Goal: Task Accomplishment & Management: Complete application form

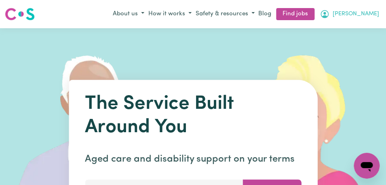
click at [372, 12] on span "[PERSON_NAME]" at bounding box center [355, 14] width 46 height 9
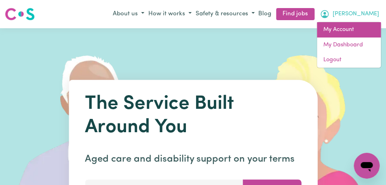
click at [352, 28] on link "My Account" at bounding box center [348, 29] width 64 height 15
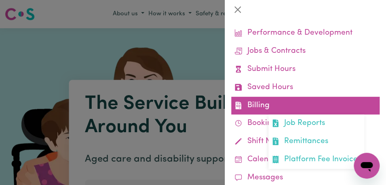
scroll to position [55, 0]
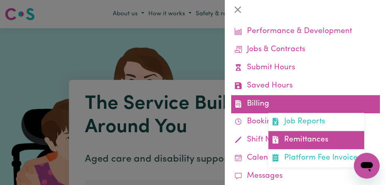
click at [311, 140] on link "Remittances" at bounding box center [316, 140] width 96 height 18
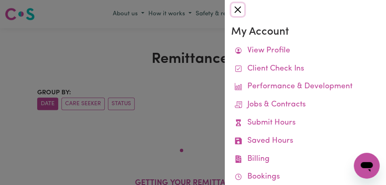
click at [239, 10] on button "Close" at bounding box center [237, 9] width 13 height 13
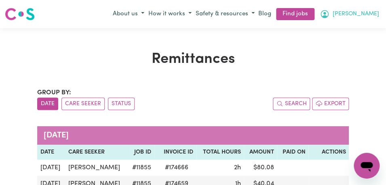
click at [365, 12] on button "[PERSON_NAME]" at bounding box center [348, 14] width 63 height 14
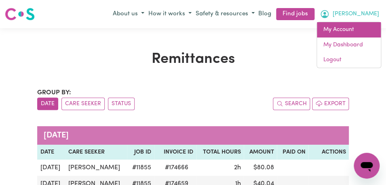
click at [354, 29] on link "My Account" at bounding box center [348, 29] width 64 height 15
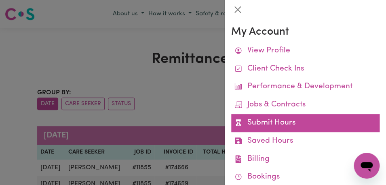
click at [298, 128] on link "Submit Hours" at bounding box center [305, 123] width 148 height 18
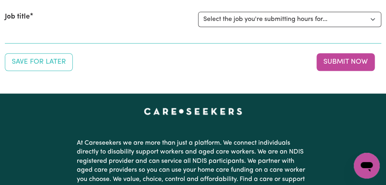
scroll to position [107, 0]
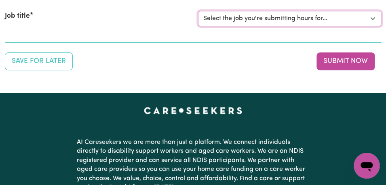
select select "11855"
click option "[[PERSON_NAME]] Support Worker Needed For Personal Care In the Morning- [PERSON…" at bounding box center [0, 0] width 0 height 0
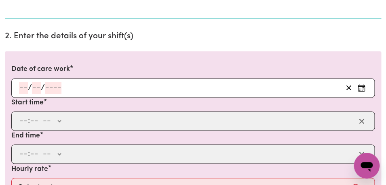
scroll to position [221, 0]
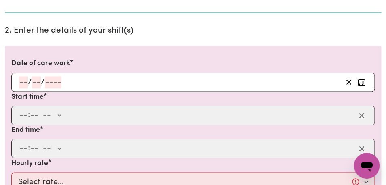
click at [361, 82] on icon "Enter the date of care work" at bounding box center [361, 82] width 8 height 8
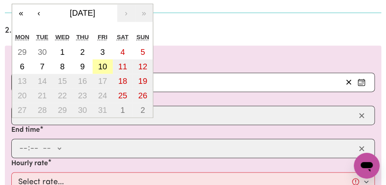
click at [101, 69] on abbr "10" at bounding box center [102, 66] width 9 height 9
type input "[DATE]"
type input "10"
type input "2025"
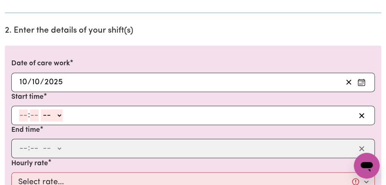
click at [23, 114] on input "number" at bounding box center [23, 115] width 9 height 12
type input "8"
type input "00"
select select "am"
click option "AM" at bounding box center [0, 0] width 0 height 0
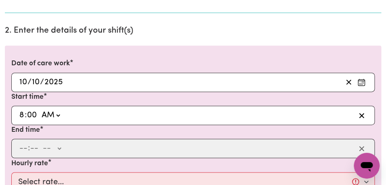
type input "08:00"
type input "0"
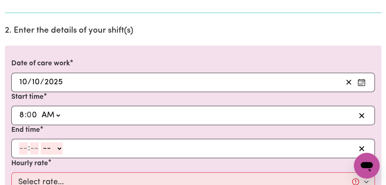
click at [23, 151] on input "number" at bounding box center [23, 148] width 9 height 12
type input "9"
type input "00"
select select "am"
click option "AM" at bounding box center [0, 0] width 0 height 0
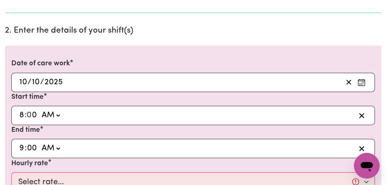
type input "09:00"
type input "0"
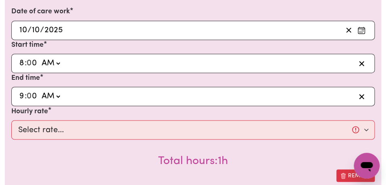
scroll to position [281, 0]
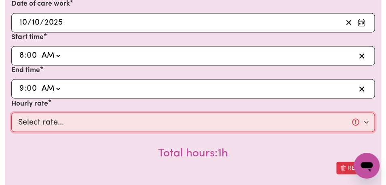
select select "44-Weekday"
click option "$44.00 (Weekday)" at bounding box center [0, 0] width 0 height 0
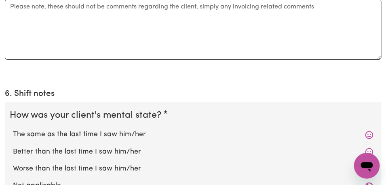
scroll to position [681, 0]
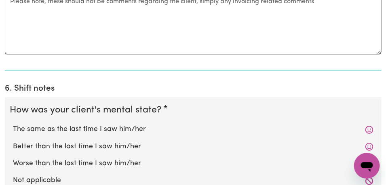
click at [149, 124] on label "The same as the last time I saw him/her" at bounding box center [193, 129] width 360 height 10
click at [13, 124] on input "The same as the last time I saw him/her" at bounding box center [13, 124] width 0 height 0
radio input "true"
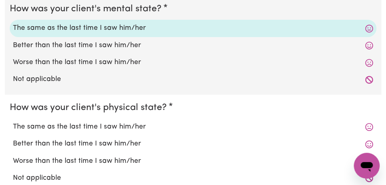
scroll to position [783, 0]
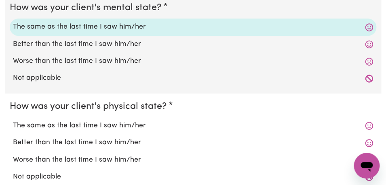
click at [146, 121] on label "The same as the last time I saw him/her" at bounding box center [193, 126] width 360 height 10
click at [13, 120] on input "The same as the last time I saw him/her" at bounding box center [13, 120] width 0 height 0
radio input "true"
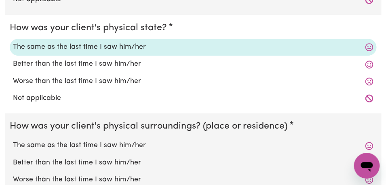
scroll to position [868, 0]
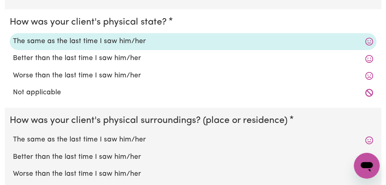
click at [138, 135] on label "The same as the last time I saw him/her" at bounding box center [193, 140] width 360 height 10
click at [13, 134] on input "The same as the last time I saw him/her" at bounding box center [13, 134] width 0 height 0
radio input "true"
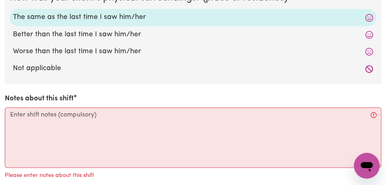
scroll to position [991, 0]
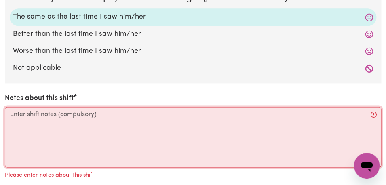
click at [132, 119] on textarea "Notes about this shift" at bounding box center [193, 137] width 376 height 61
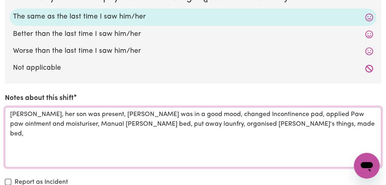
click at [163, 114] on textarea "[PERSON_NAME], her son was present, [PERSON_NAME] was in a good mood, changed I…" at bounding box center [193, 137] width 376 height 61
click at [298, 115] on textarea "[PERSON_NAME], her son was present, [PERSON_NAME] was in a good mood, changed I…" at bounding box center [193, 137] width 376 height 61
click at [97, 116] on textarea "[PERSON_NAME], her son was present, [PERSON_NAME] was in a good mood, changed I…" at bounding box center [193, 137] width 376 height 61
click at [297, 111] on textarea "[PERSON_NAME], her son was present, [PERSON_NAME] was in a good mood, changed I…" at bounding box center [193, 137] width 376 height 61
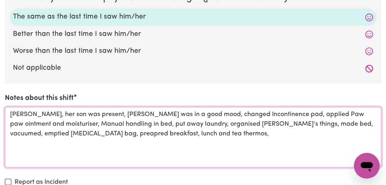
click at [42, 124] on textarea "[PERSON_NAME], her son was present, [PERSON_NAME] was in a good mood, changed I…" at bounding box center [193, 137] width 376 height 61
click at [170, 122] on textarea "[PERSON_NAME], her son was present, [PERSON_NAME] was in a good mood, changed I…" at bounding box center [193, 137] width 376 height 61
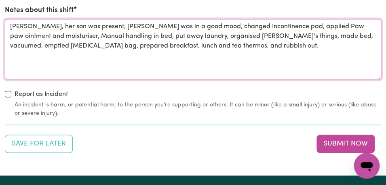
scroll to position [1081, 0]
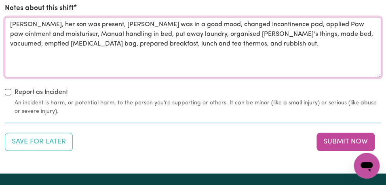
click at [156, 34] on textarea "[PERSON_NAME], her son was present, [PERSON_NAME] was in a good mood, changed I…" at bounding box center [193, 47] width 376 height 61
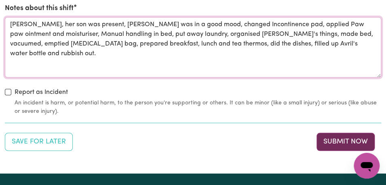
type textarea "[PERSON_NAME], her son was present, [PERSON_NAME] was in a good mood, changed I…"
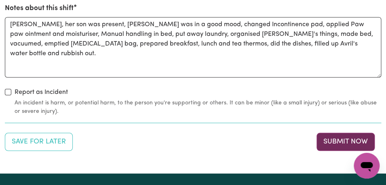
click at [331, 133] on button "Submit Now" at bounding box center [345, 142] width 58 height 18
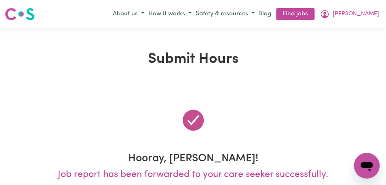
scroll to position [0, 0]
